Goal: Information Seeking & Learning: Learn about a topic

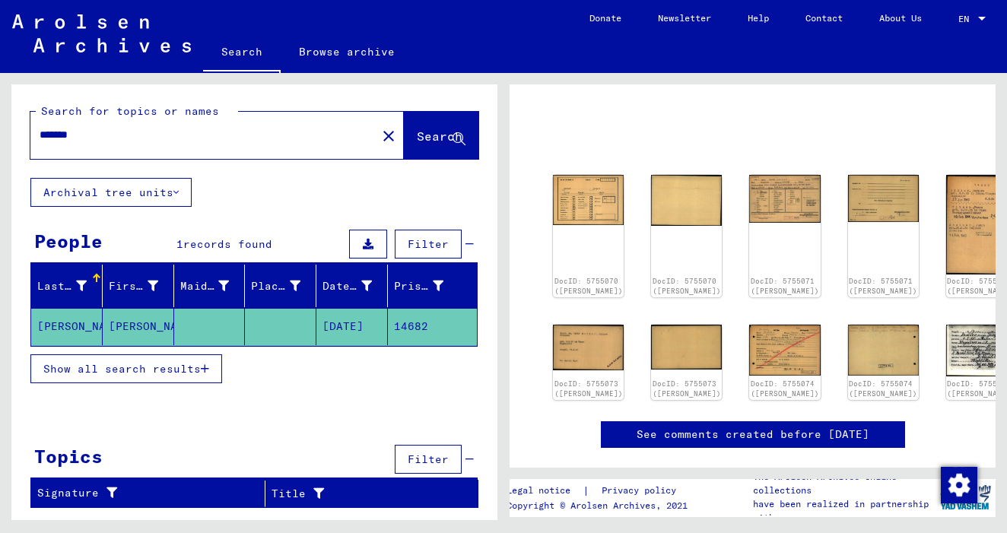
scroll to position [87, 0]
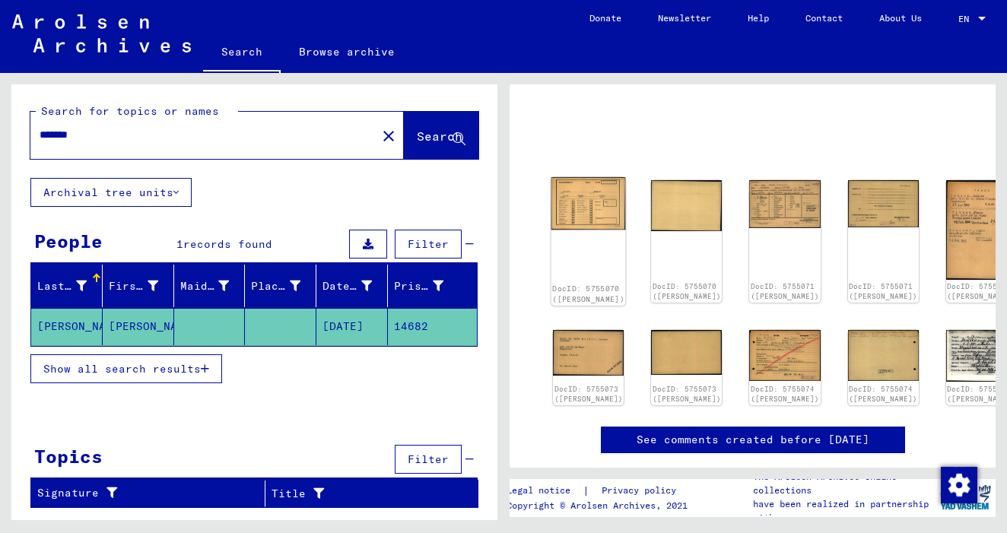
click at [570, 189] on img at bounding box center [588, 203] width 75 height 53
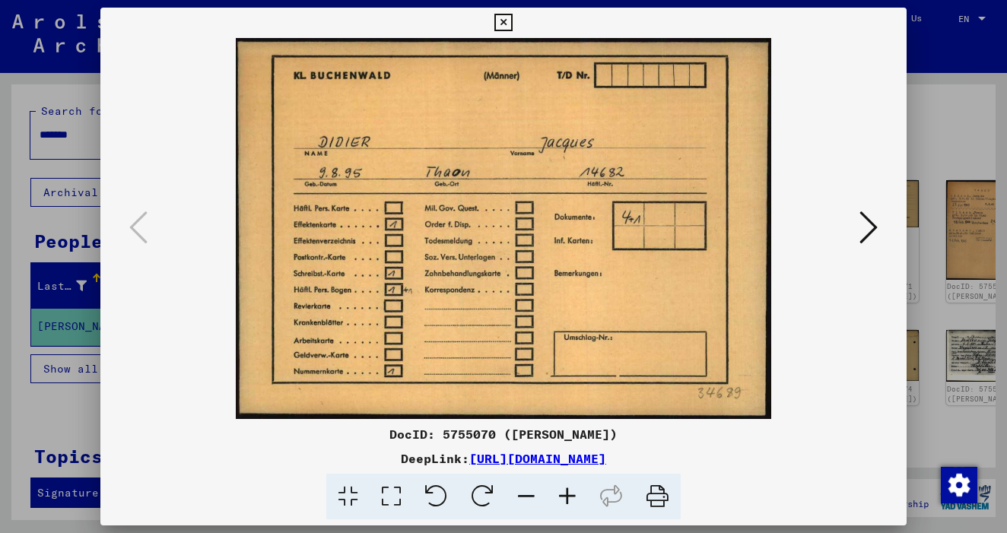
click at [871, 232] on icon at bounding box center [868, 227] width 18 height 36
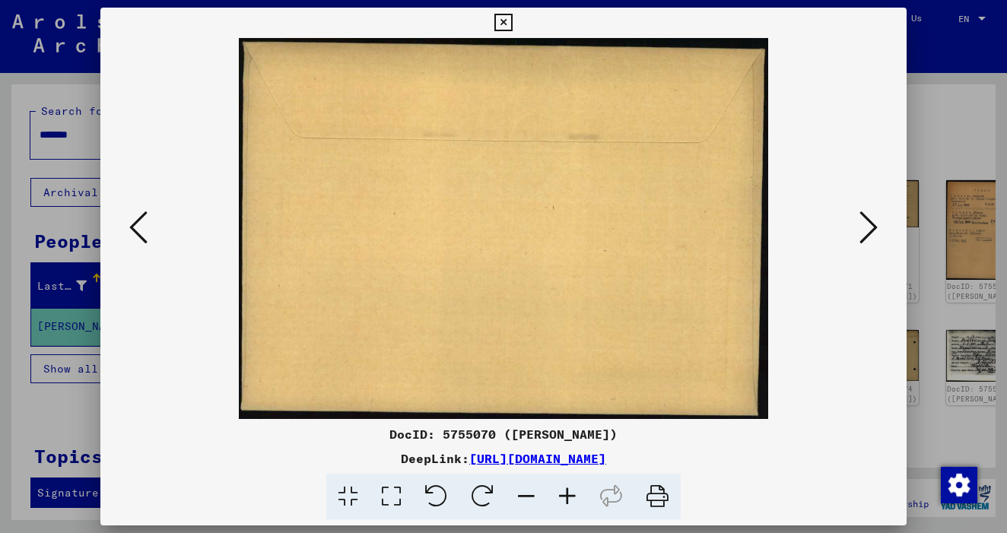
click at [871, 232] on icon at bounding box center [868, 227] width 18 height 36
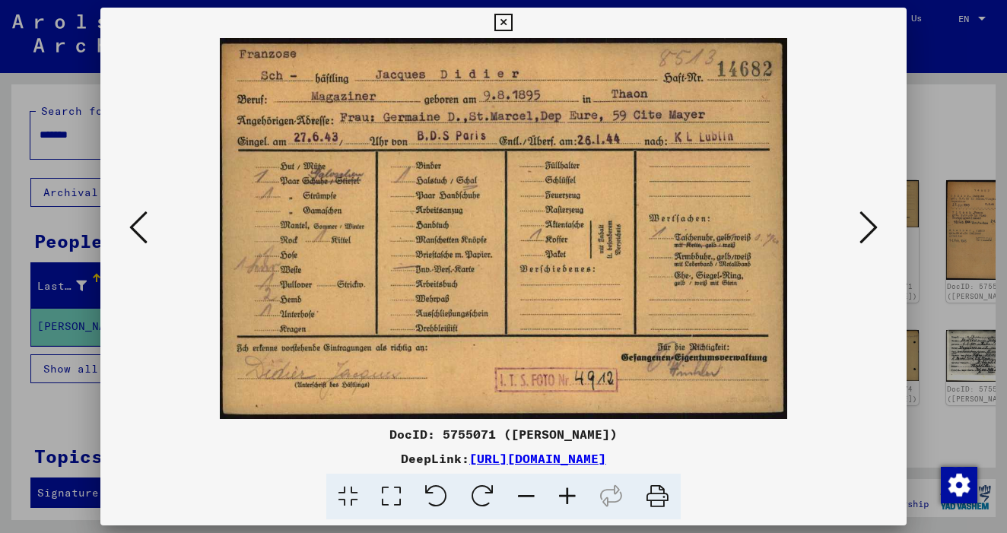
click at [871, 228] on icon at bounding box center [868, 227] width 18 height 36
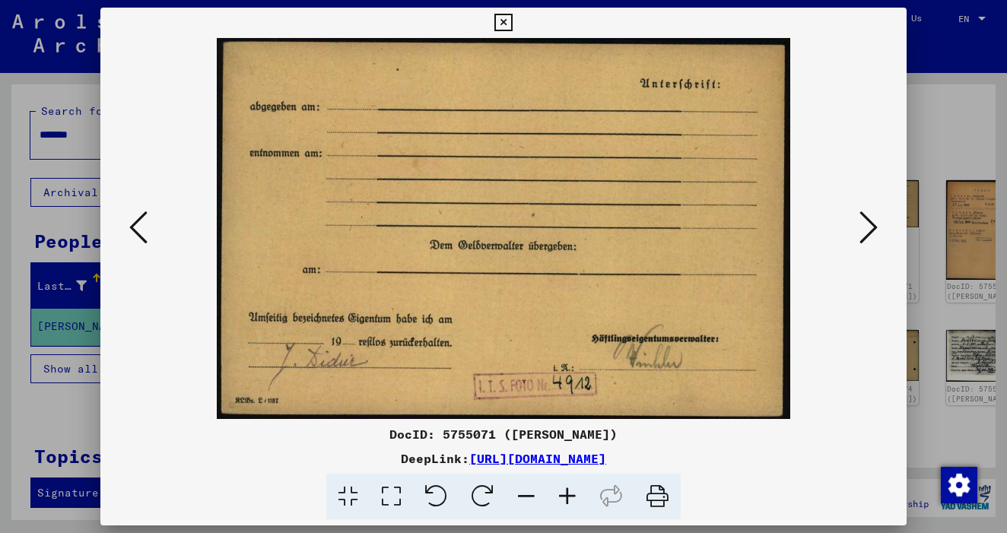
click at [871, 227] on icon at bounding box center [868, 227] width 18 height 36
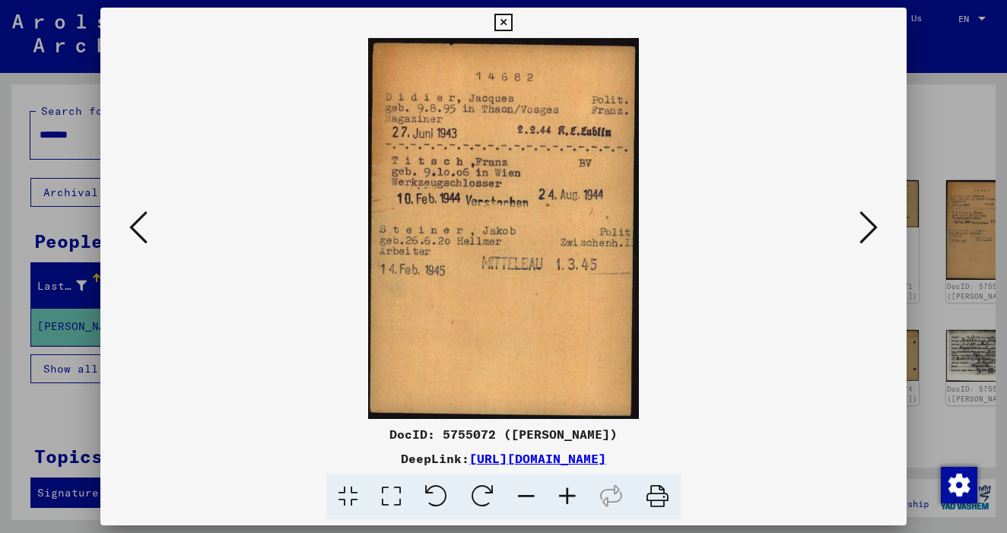
click at [871, 227] on icon at bounding box center [868, 227] width 18 height 36
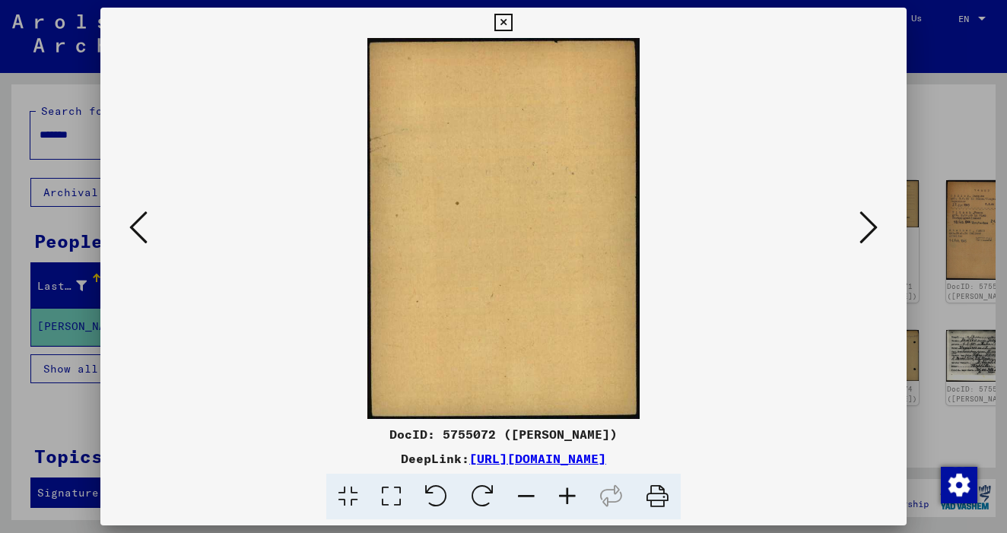
click at [871, 227] on icon at bounding box center [868, 227] width 18 height 36
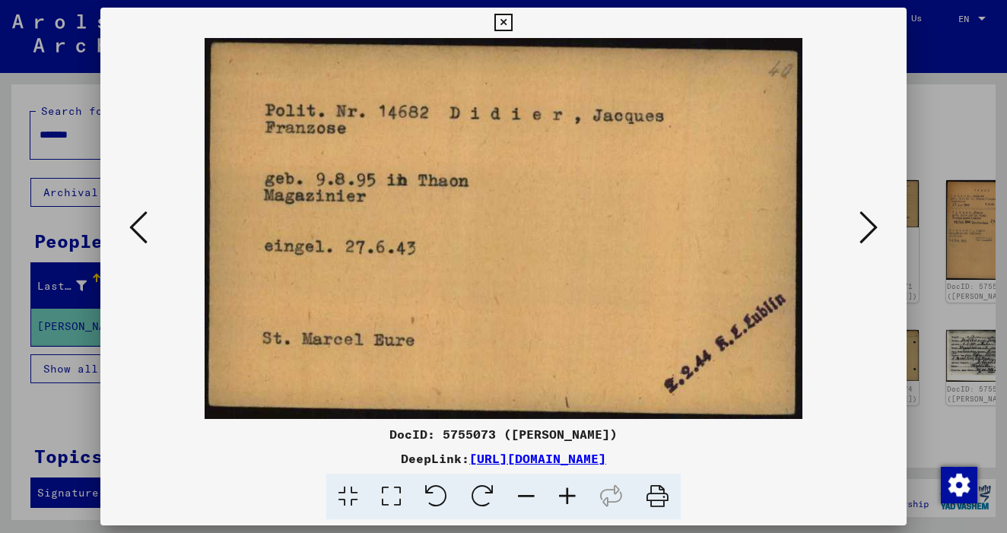
click at [871, 227] on icon at bounding box center [868, 227] width 18 height 36
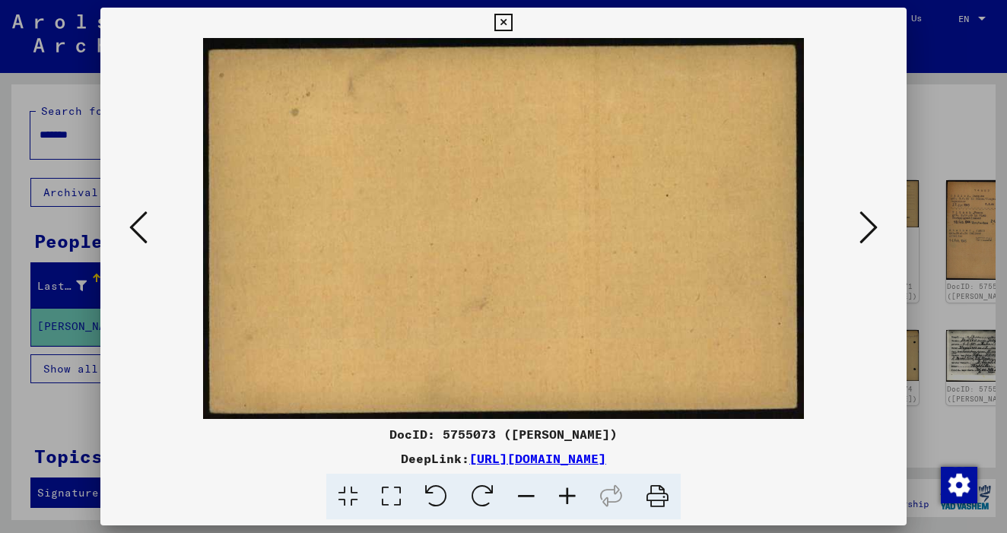
click at [871, 227] on icon at bounding box center [868, 227] width 18 height 36
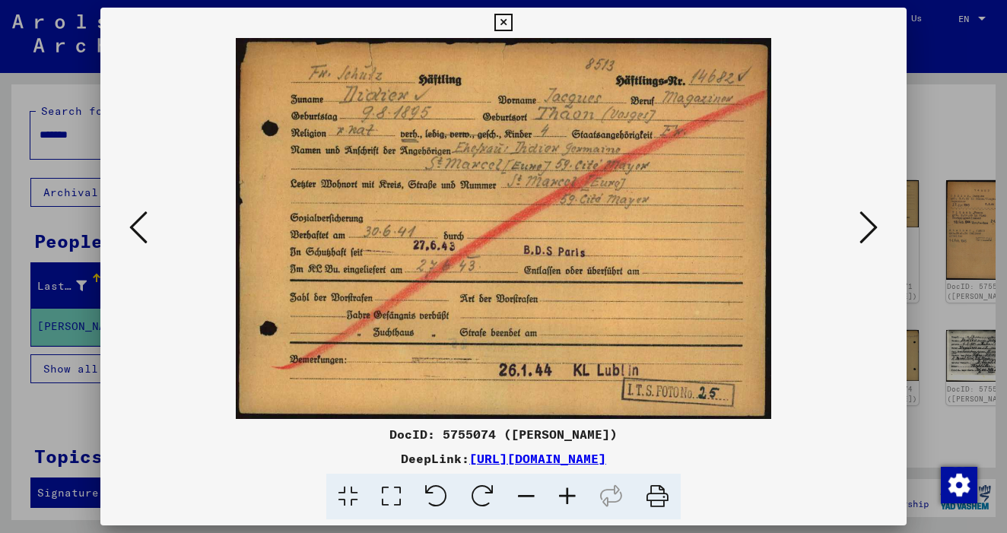
click at [871, 227] on icon at bounding box center [868, 227] width 18 height 36
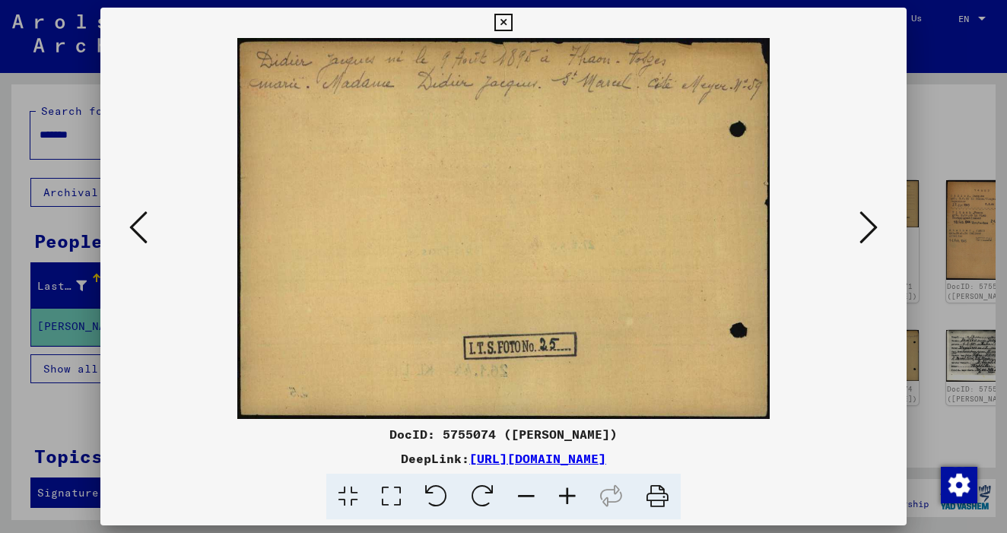
click at [868, 224] on icon at bounding box center [868, 227] width 18 height 36
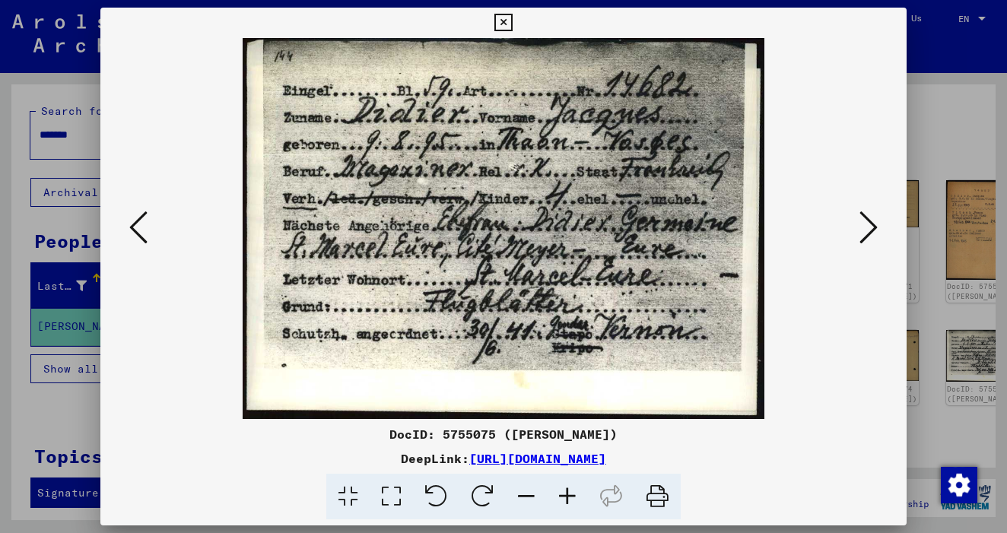
click at [868, 222] on icon at bounding box center [868, 227] width 18 height 36
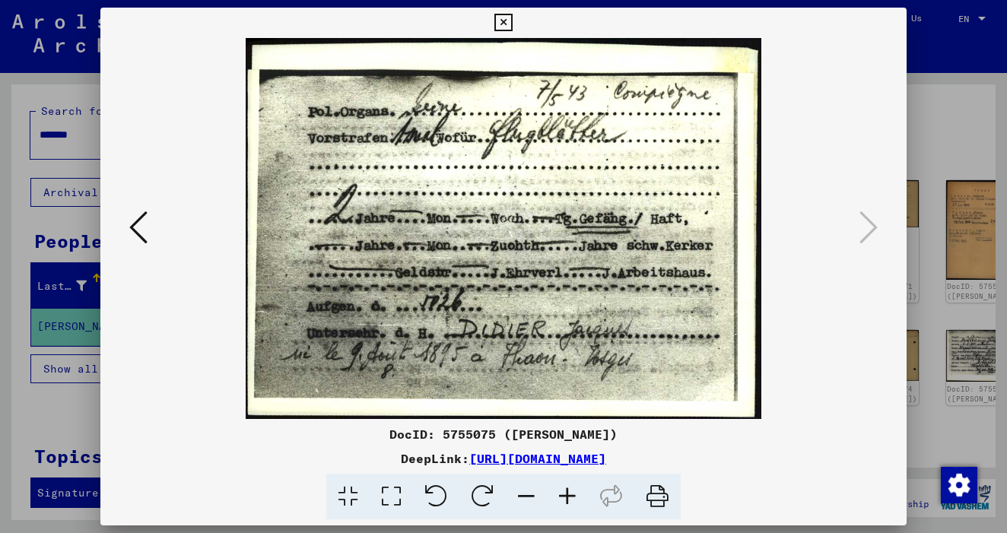
click at [512, 24] on icon at bounding box center [502, 23] width 17 height 18
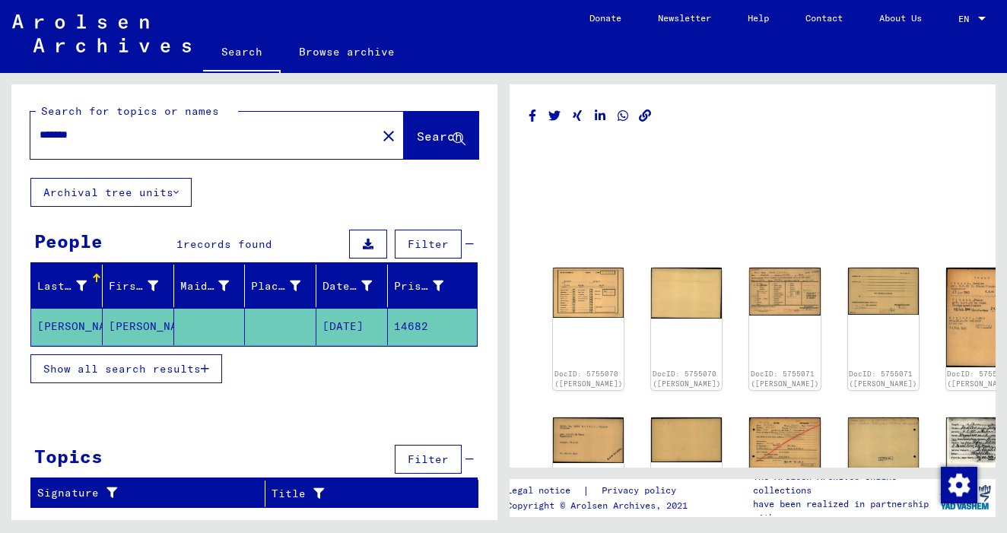
scroll to position [0, 0]
